Goal: Check status: Check status

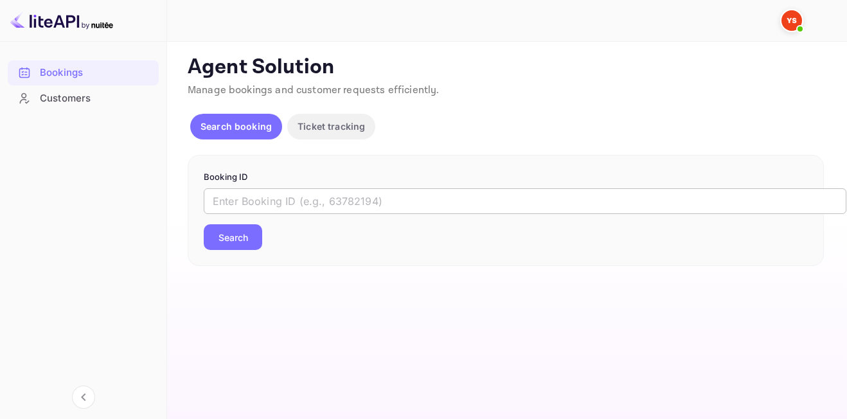
click at [382, 204] on input "text" at bounding box center [525, 201] width 643 height 26
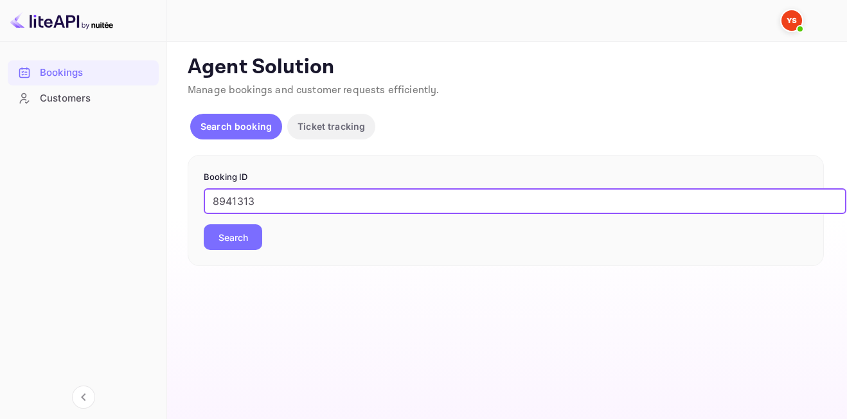
type input "8941313"
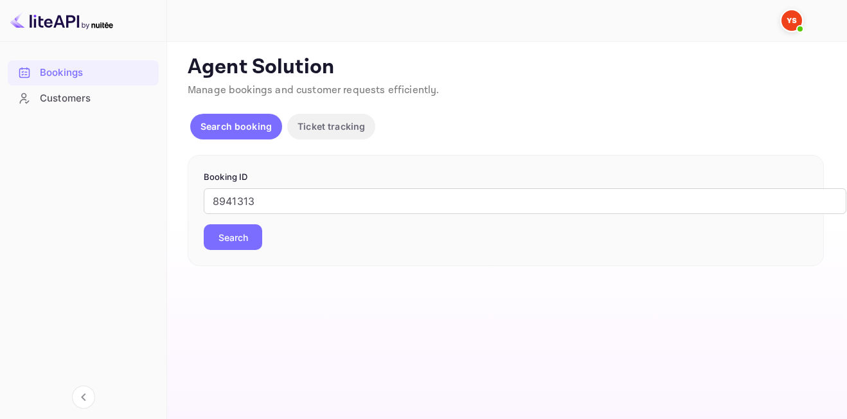
click at [218, 242] on button "Search" at bounding box center [233, 237] width 58 height 26
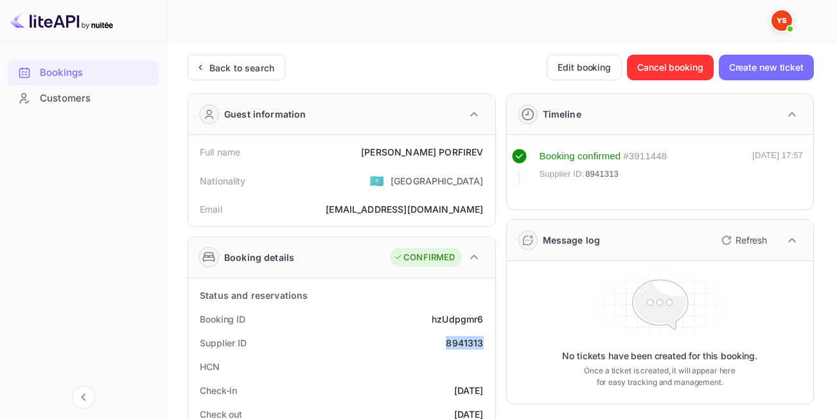
drag, startPoint x: 447, startPoint y: 344, endPoint x: 481, endPoint y: 347, distance: 34.8
click at [481, 347] on div "8941313" at bounding box center [464, 342] width 37 height 13
copy div "8941313"
drag, startPoint x: 399, startPoint y: 152, endPoint x: 482, endPoint y: 154, distance: 82.9
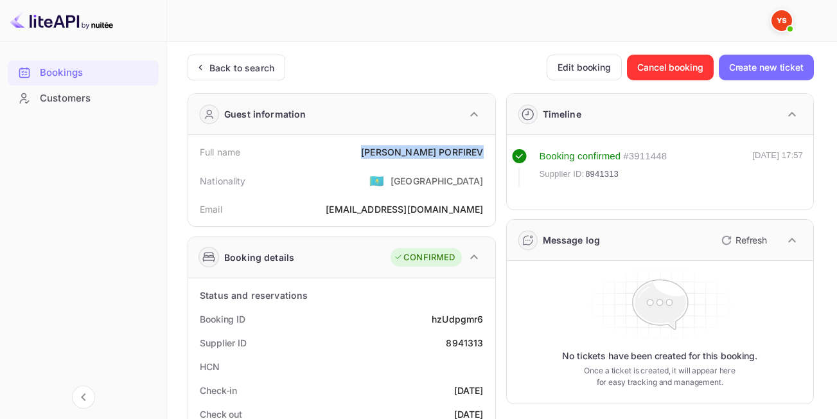
click at [482, 154] on div "Full name [PERSON_NAME]" at bounding box center [341, 152] width 297 height 24
copy div "[PERSON_NAME]"
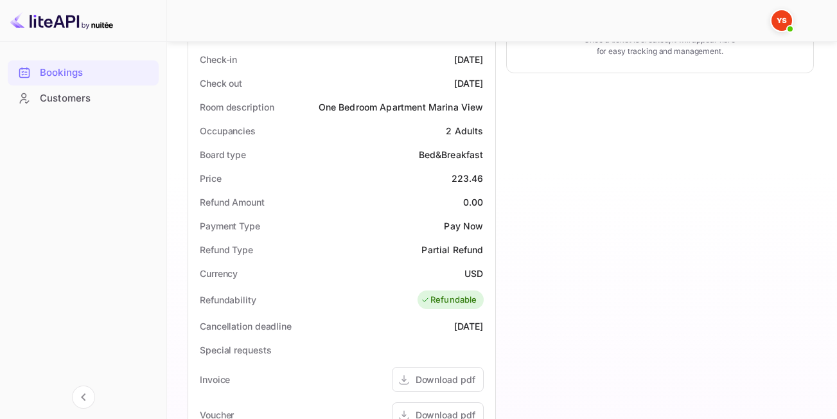
scroll to position [337, 0]
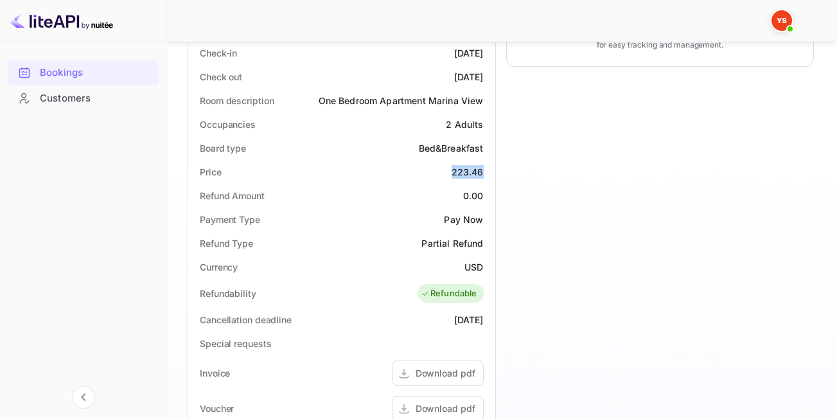
drag, startPoint x: 452, startPoint y: 171, endPoint x: 492, endPoint y: 173, distance: 39.3
click at [492, 173] on div "Status and reservations Booking ID hzUdpgmr6 Supplier ID 8941313 HCN Check-in […" at bounding box center [341, 307] width 307 height 732
copy div "223.46"
drag, startPoint x: 464, startPoint y: 269, endPoint x: 495, endPoint y: 270, distance: 30.9
click at [495, 270] on div "Status and reservations Booking ID hzUdpgmr6 Supplier ID 8941313 HCN Check-in […" at bounding box center [341, 307] width 307 height 732
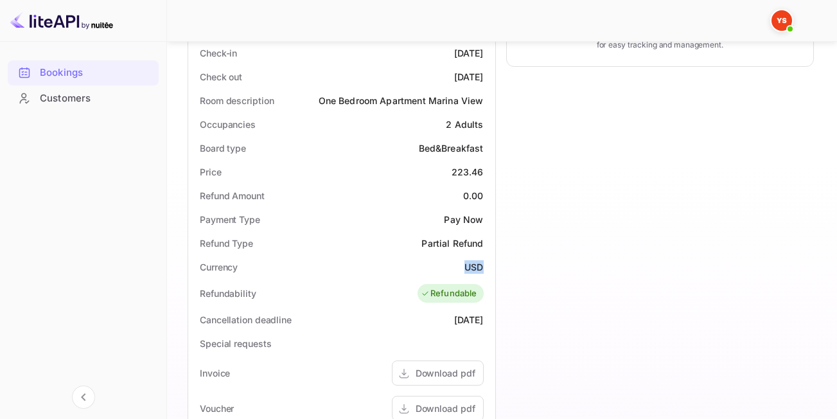
copy div "USD"
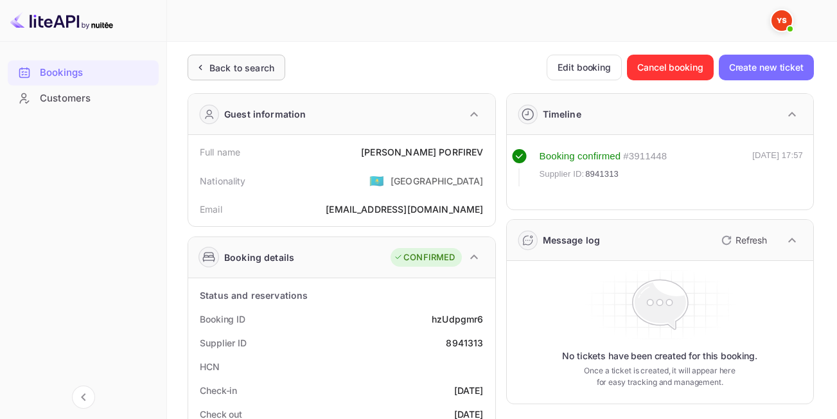
click at [264, 75] on div "Back to search" at bounding box center [237, 68] width 98 height 26
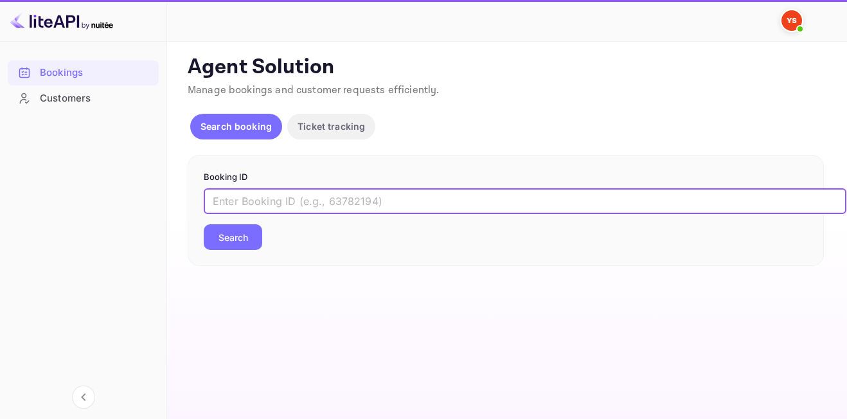
click at [261, 199] on input "text" at bounding box center [525, 201] width 643 height 26
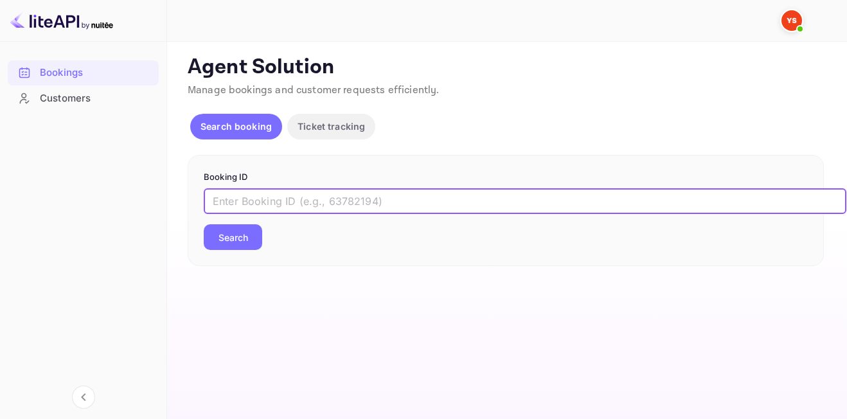
paste input "9585803"
type input "9585803"
click at [204, 224] on button "Search" at bounding box center [233, 237] width 58 height 26
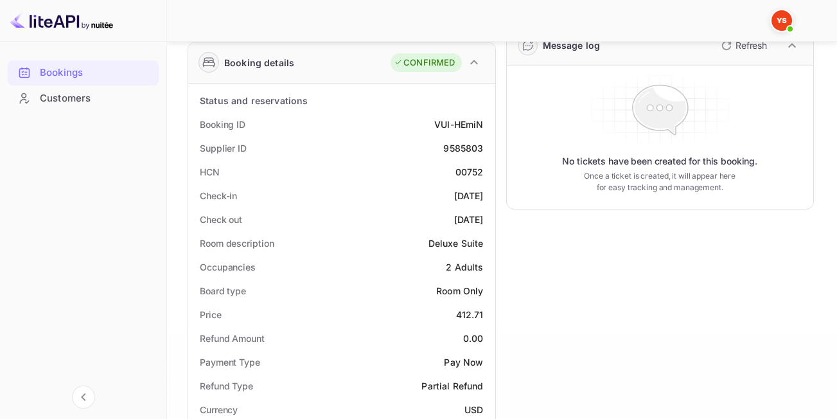
scroll to position [191, 0]
